Goal: Navigation & Orientation: Find specific page/section

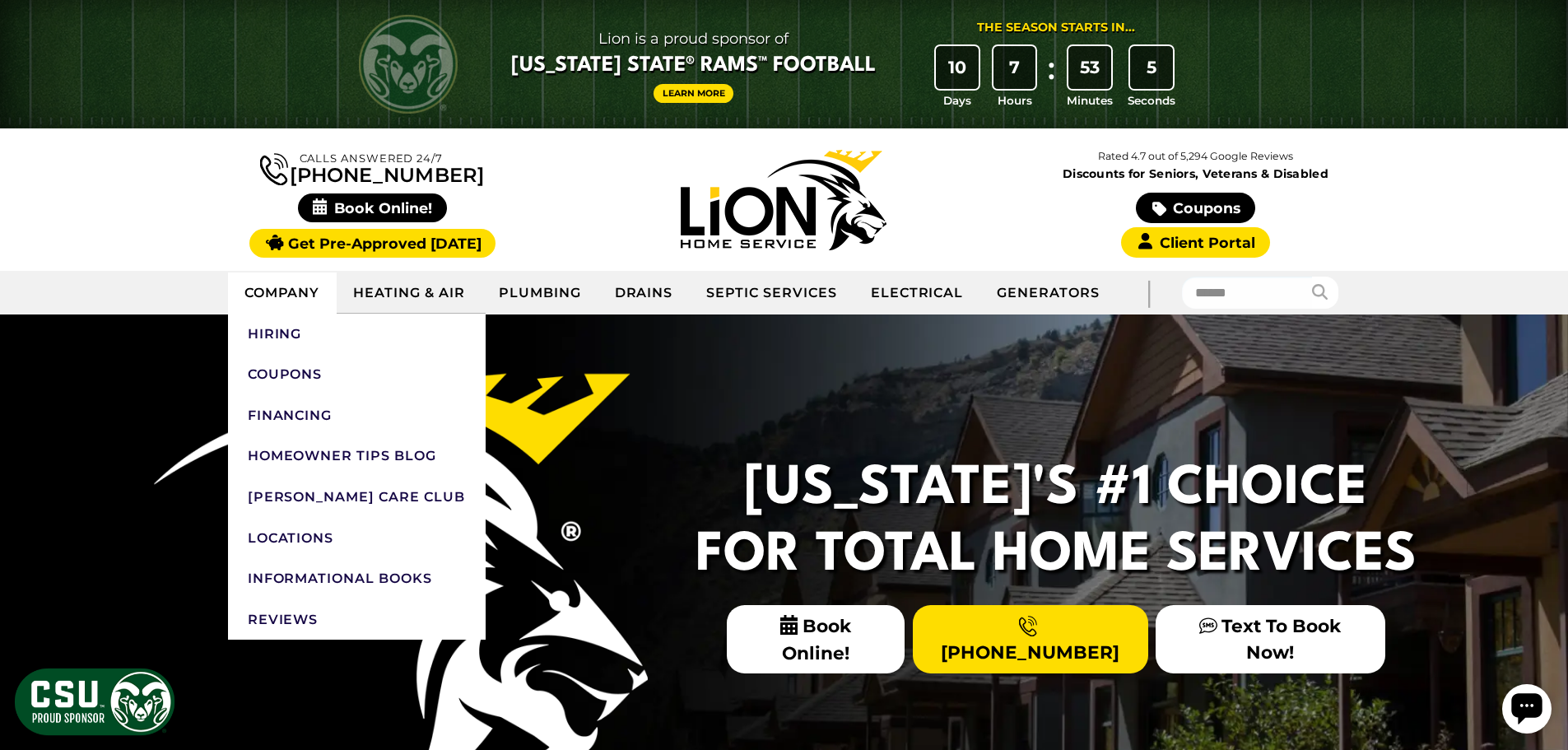
click at [291, 296] on link "Company" at bounding box center [283, 292] width 110 height 41
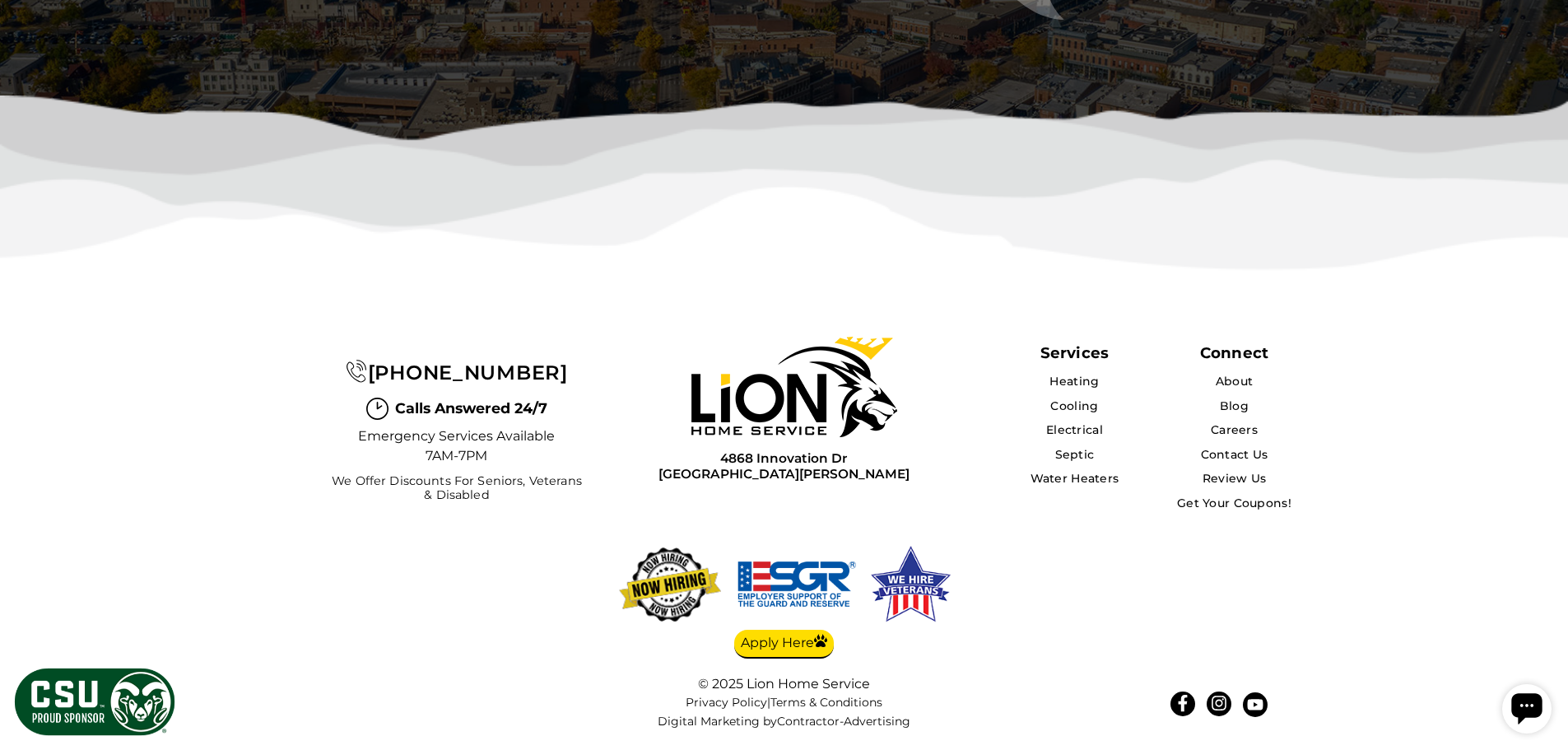
scroll to position [4377, 0]
click at [1226, 386] on link "About" at bounding box center [1234, 381] width 39 height 15
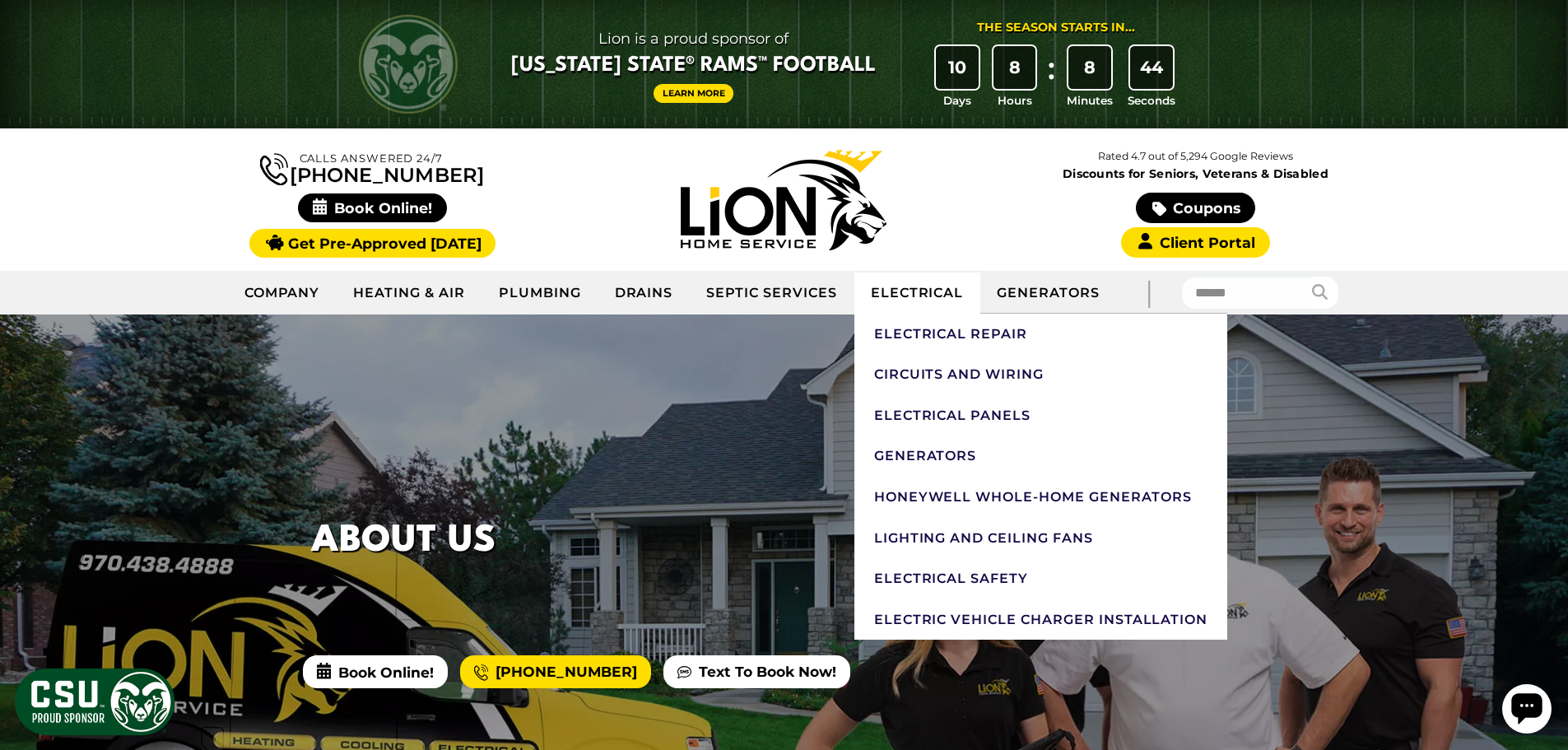
click at [931, 294] on link "Electrical" at bounding box center [917, 292] width 126 height 41
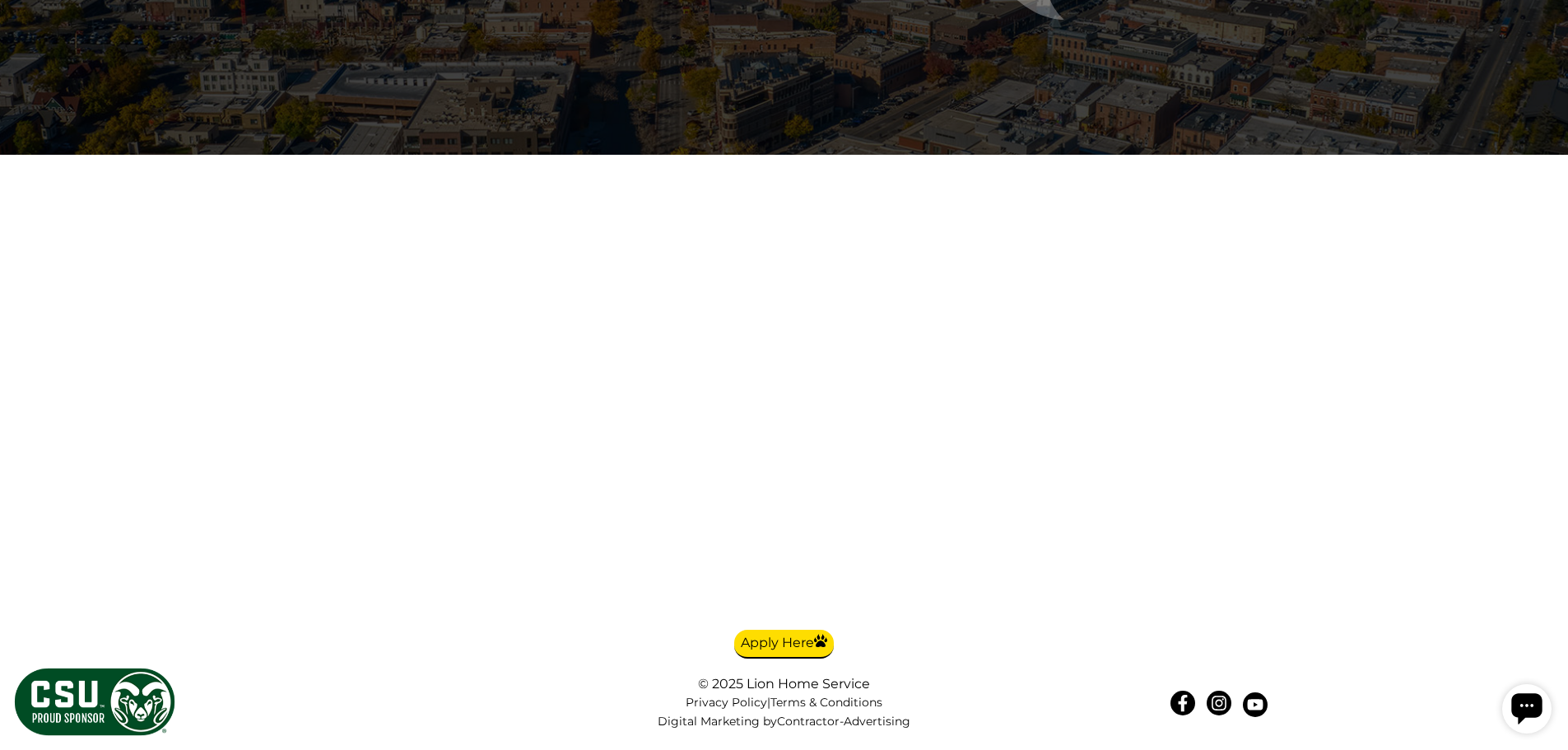
scroll to position [11854, 0]
